Goal: Information Seeking & Learning: Learn about a topic

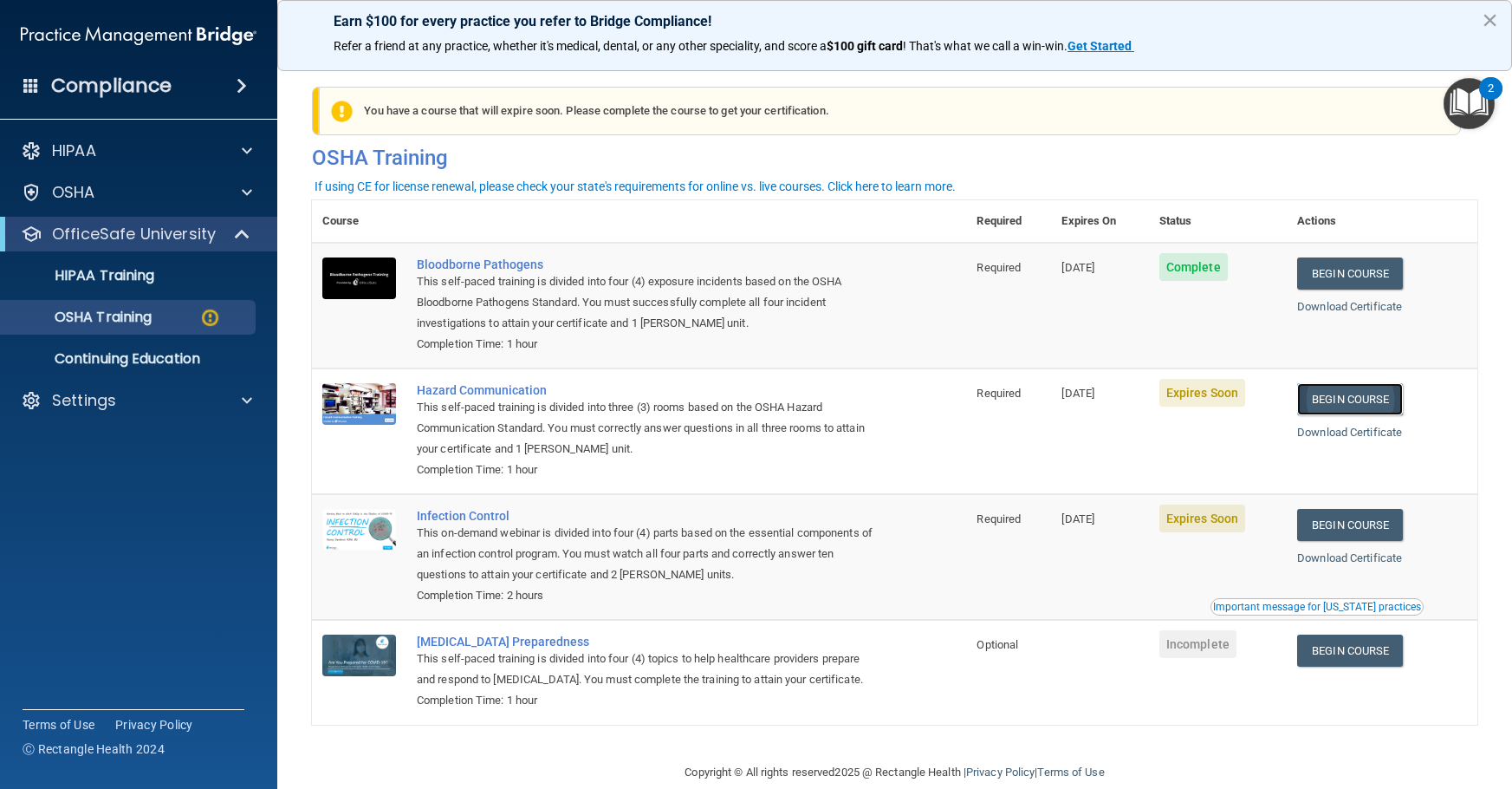
click at [1366, 402] on link "Begin Course" at bounding box center [1350, 399] width 105 height 32
click at [1351, 526] on link "Begin Course" at bounding box center [1350, 525] width 105 height 32
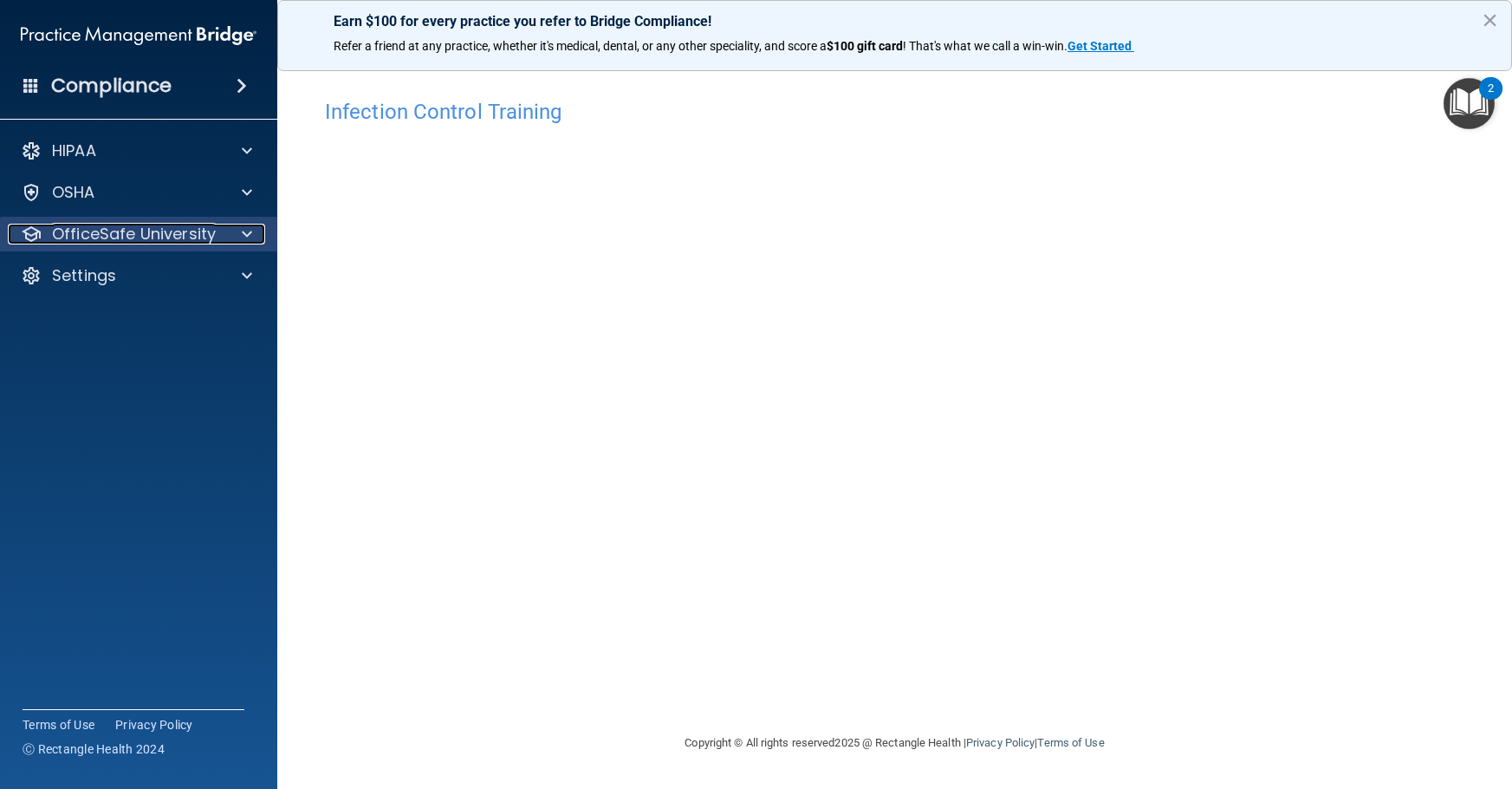
click at [155, 232] on p "OfficeSafe University" at bounding box center [134, 233] width 164 height 20
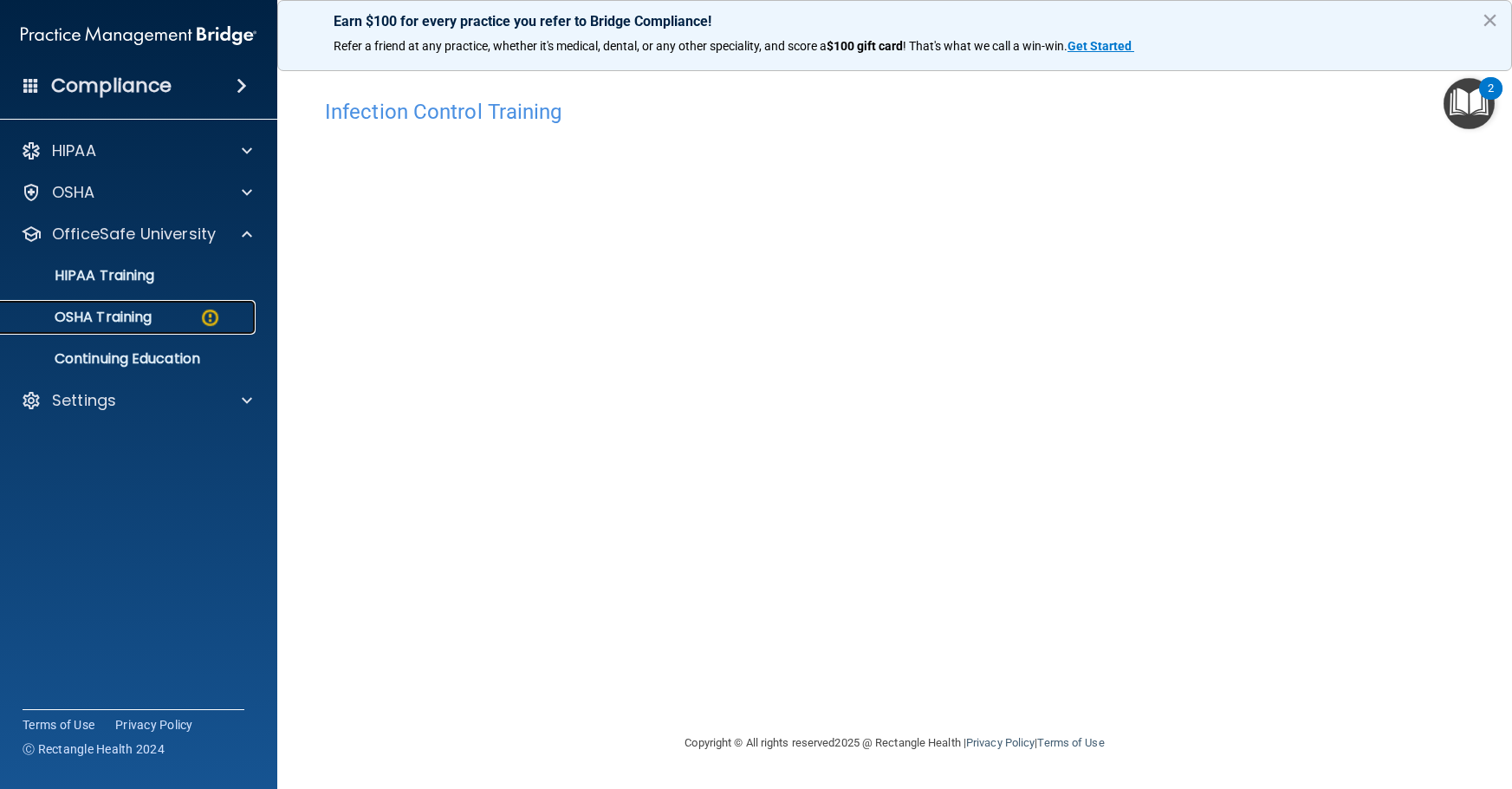
click at [146, 314] on p "OSHA Training" at bounding box center [82, 317] width 140 height 18
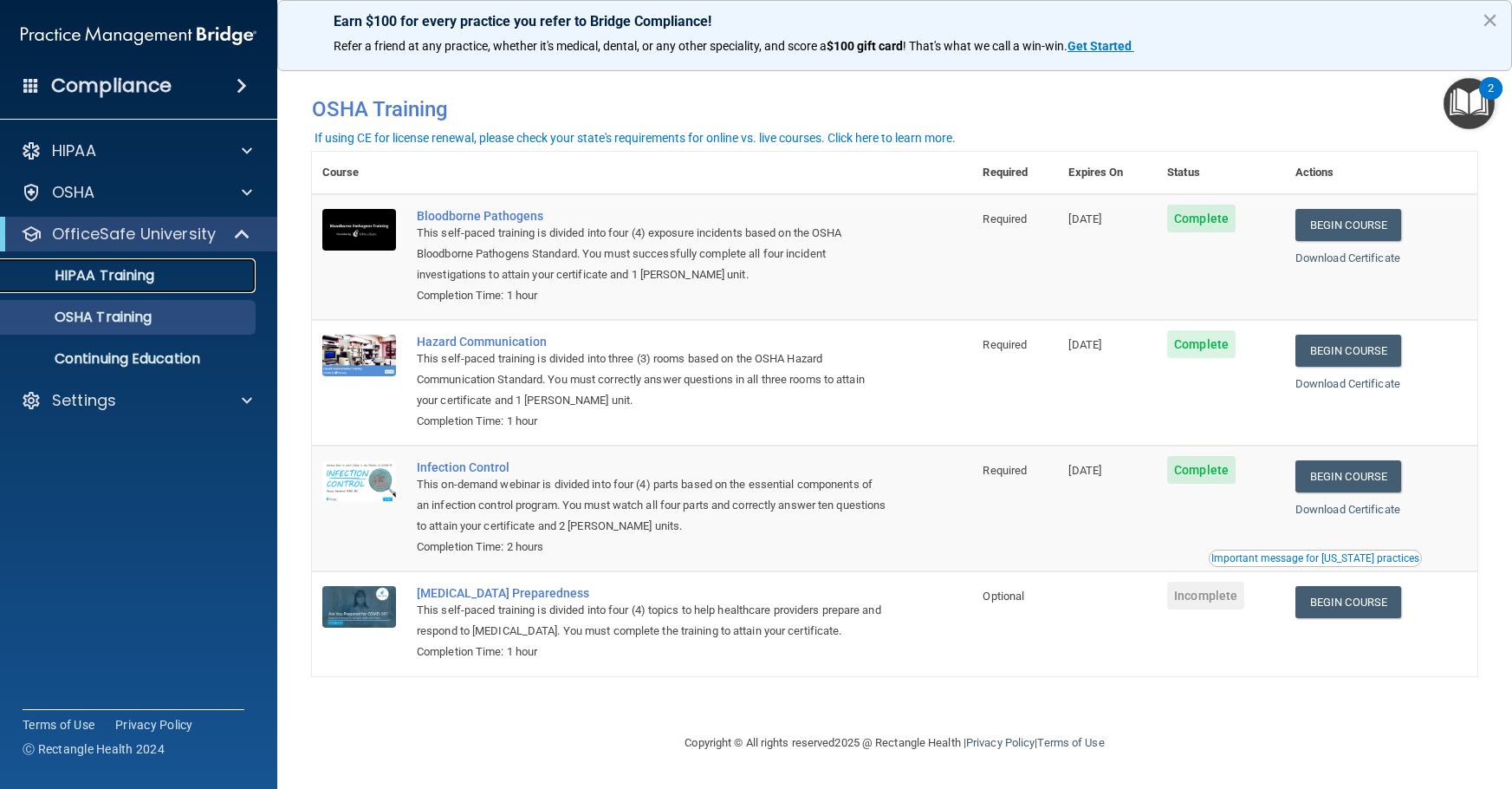
click at [140, 276] on p "HIPAA Training" at bounding box center [82, 276] width 143 height 18
